Goal: Navigation & Orientation: Understand site structure

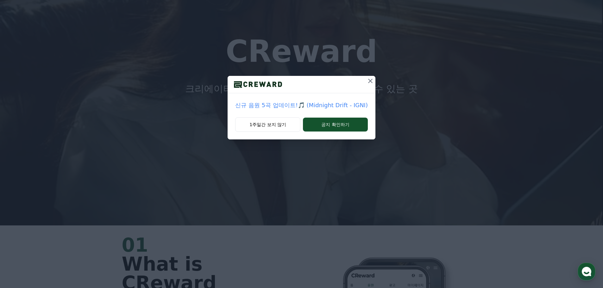
scroll to position [63, 0]
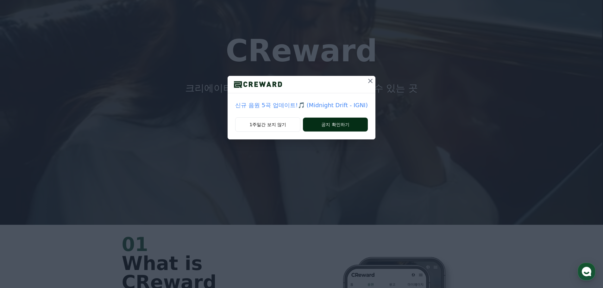
click at [335, 121] on button "공지 확인하기" at bounding box center [335, 125] width 65 height 14
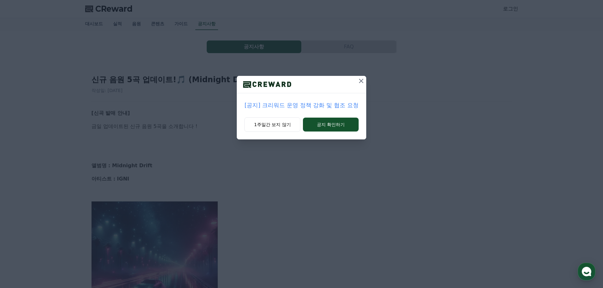
click at [113, 134] on div "[공지] 크리워드 운영 정책 강화 및 협조 요청 1주일간 보지 않기 공지 확인하기" at bounding box center [301, 75] width 603 height 150
click at [325, 120] on button "공지 확인하기" at bounding box center [330, 125] width 55 height 14
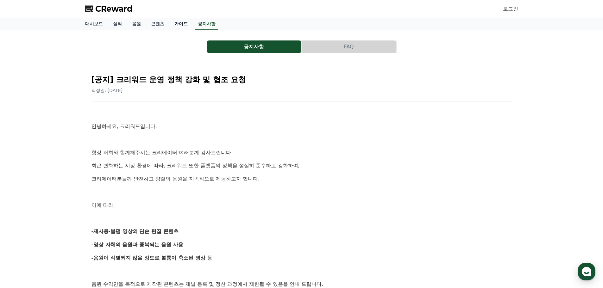
click at [184, 21] on link "가이드" at bounding box center [180, 24] width 23 height 12
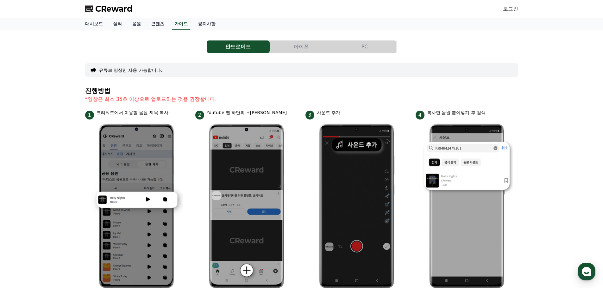
click at [158, 26] on link "콘텐츠" at bounding box center [157, 24] width 23 height 12
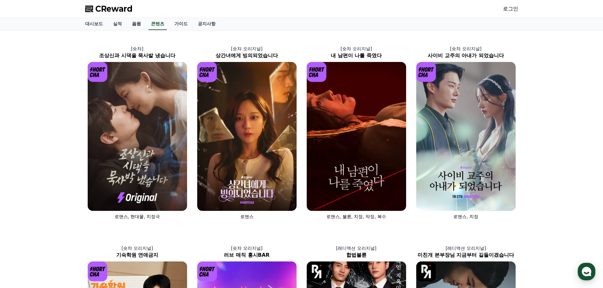
click at [137, 26] on link "음원" at bounding box center [136, 24] width 19 height 12
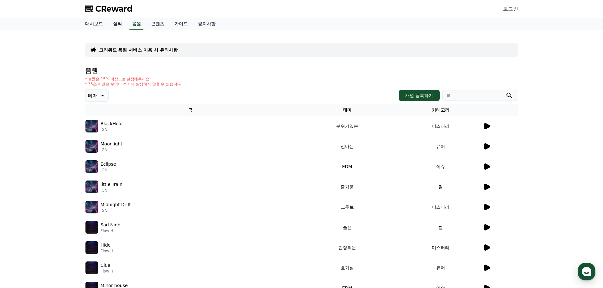
click at [122, 21] on link "실적" at bounding box center [117, 24] width 19 height 12
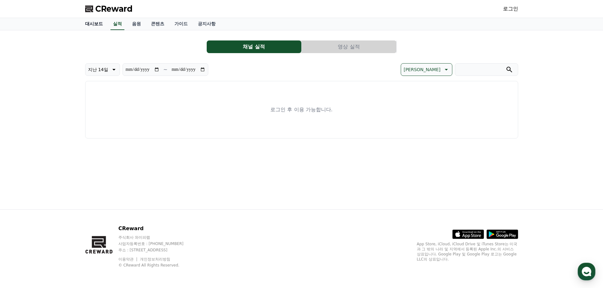
click at [87, 26] on link "대시보드" at bounding box center [94, 24] width 28 height 12
